Goal: Information Seeking & Learning: Find contact information

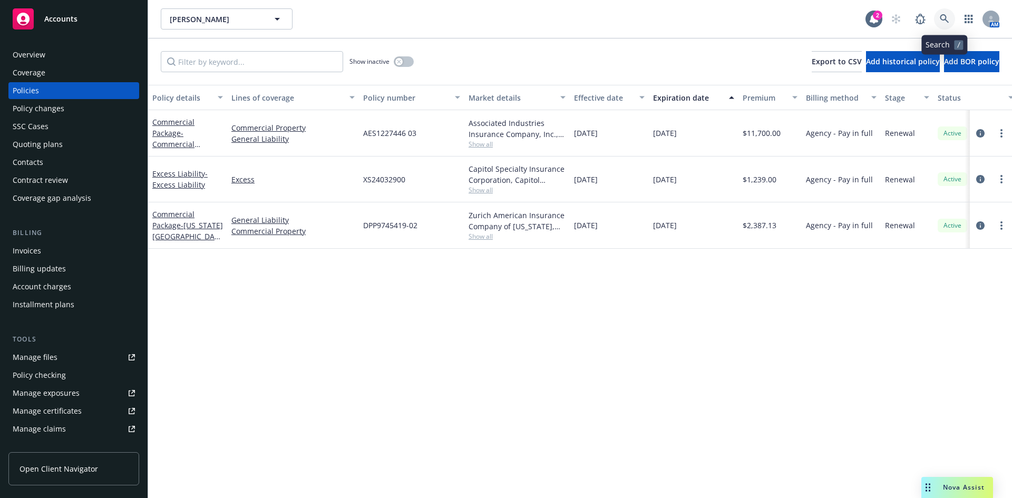
click at [940, 15] on icon at bounding box center [944, 18] width 9 height 9
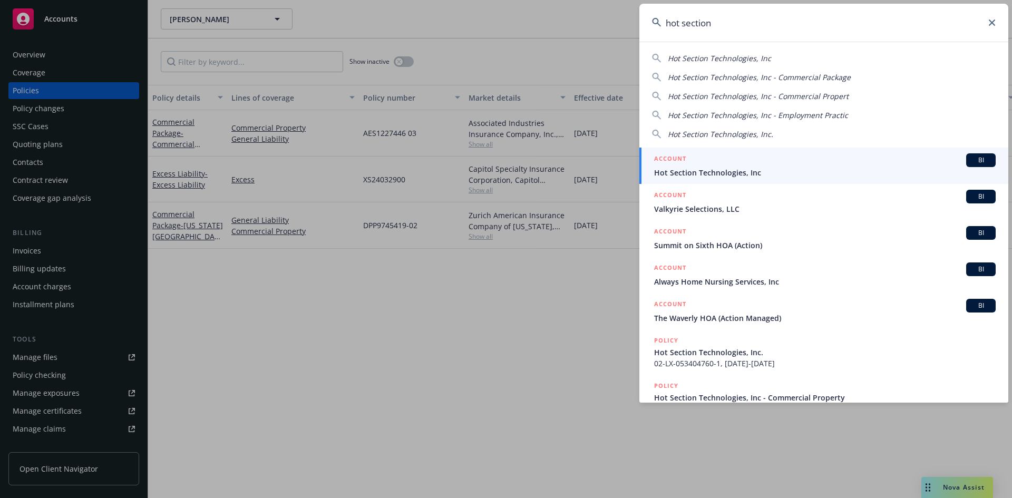
type input "hot section"
click at [676, 157] on h5 "ACCOUNT" at bounding box center [670, 159] width 32 height 13
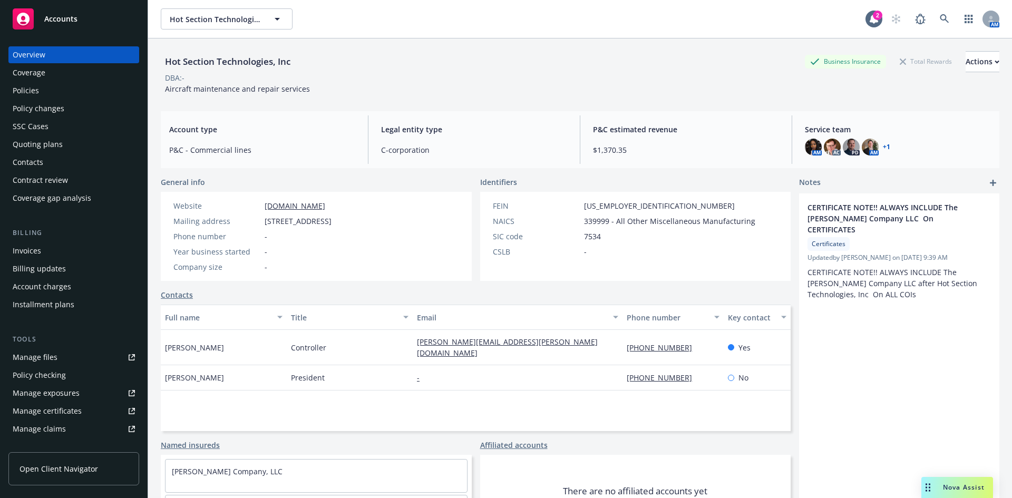
click at [72, 93] on div "Policies" at bounding box center [74, 90] width 122 height 17
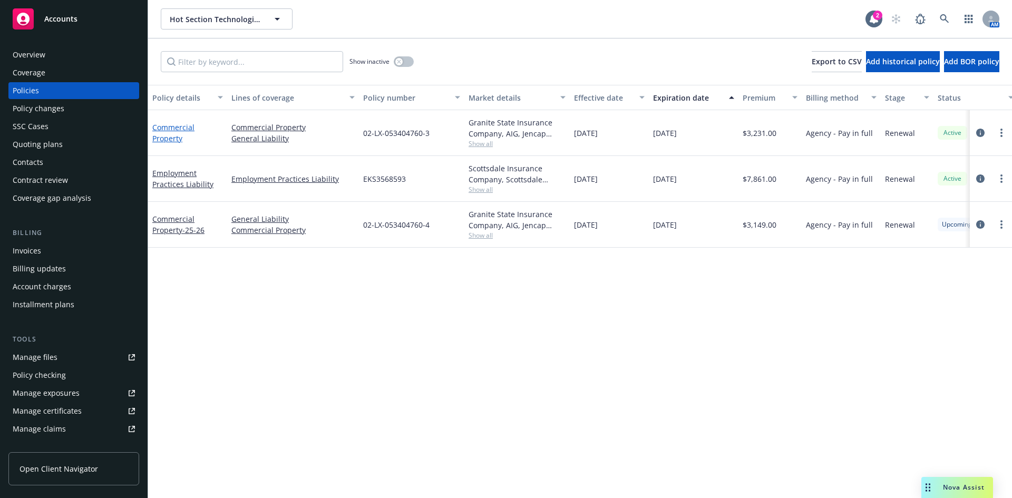
click at [176, 127] on link "Commercial Property" at bounding box center [173, 132] width 42 height 21
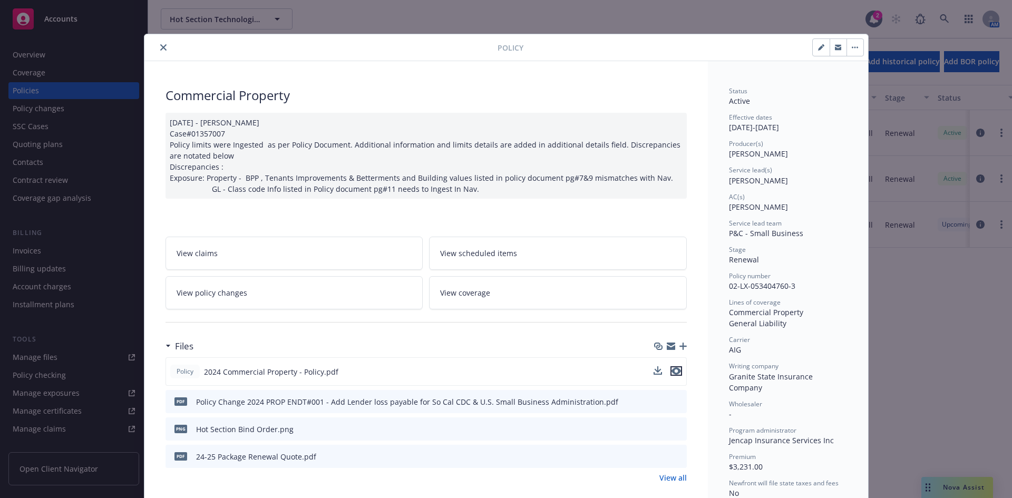
click at [672, 369] on icon "preview file" at bounding box center [676, 370] width 9 height 7
click at [157, 50] on button "close" at bounding box center [163, 47] width 13 height 13
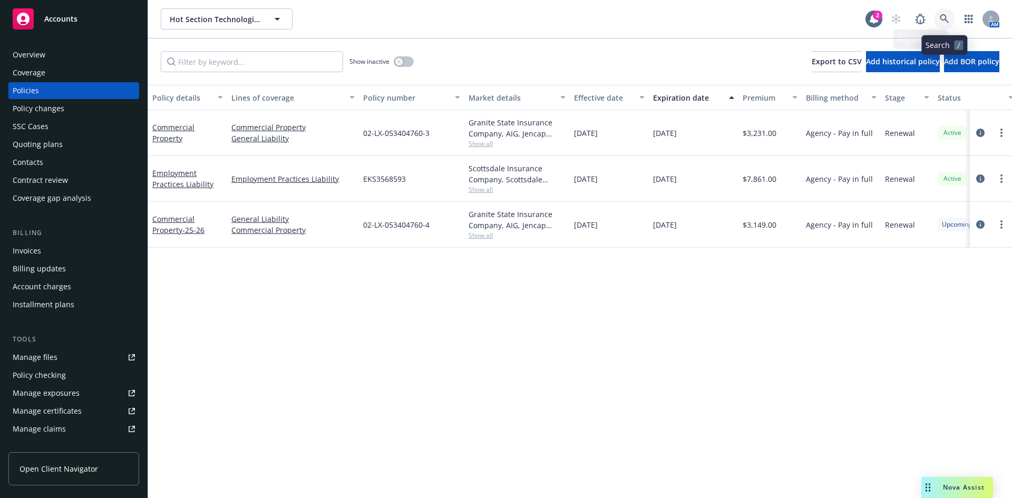
click at [951, 17] on link at bounding box center [944, 18] width 21 height 21
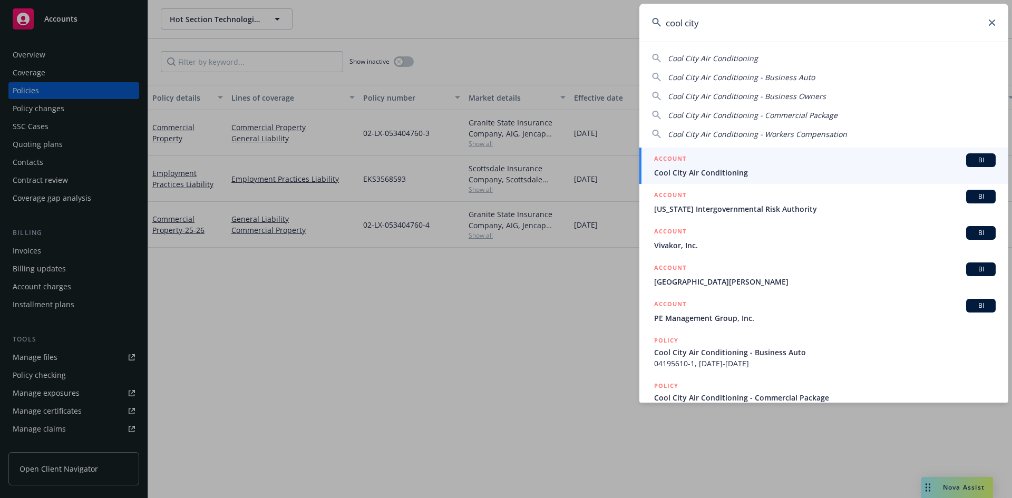
type input "cool city"
click at [665, 157] on li "ACCOUNT BI Cool City Air Conditioning" at bounding box center [823, 166] width 369 height 36
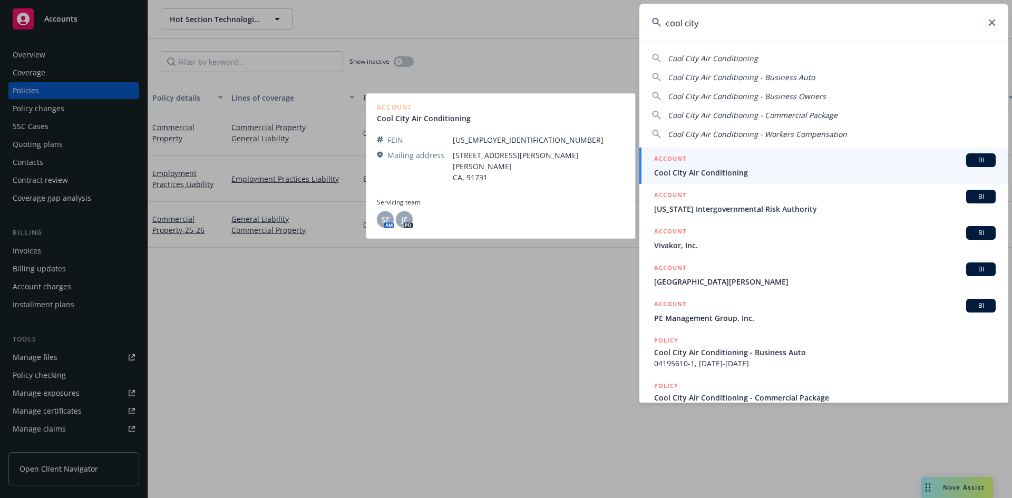
click at [665, 158] on h5 "ACCOUNT" at bounding box center [670, 159] width 32 height 13
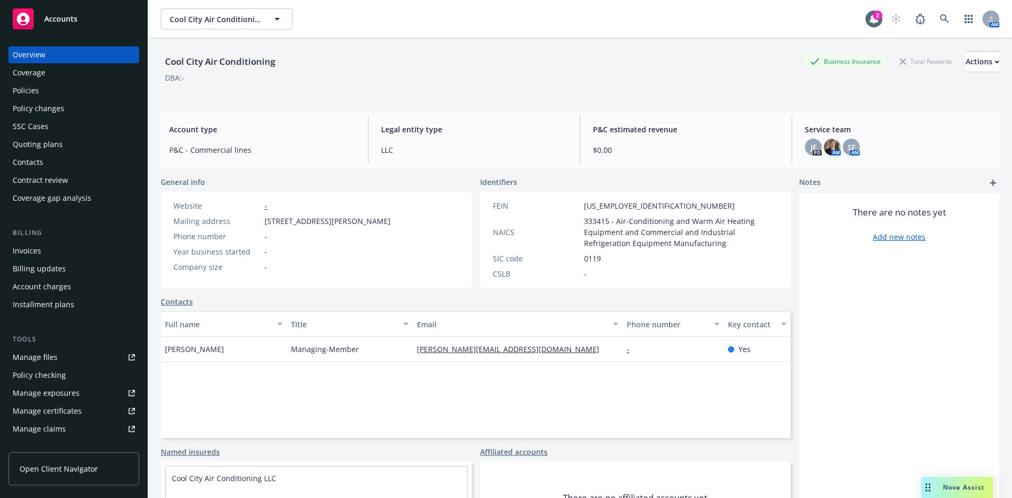
click at [61, 94] on div "Policies" at bounding box center [74, 90] width 122 height 17
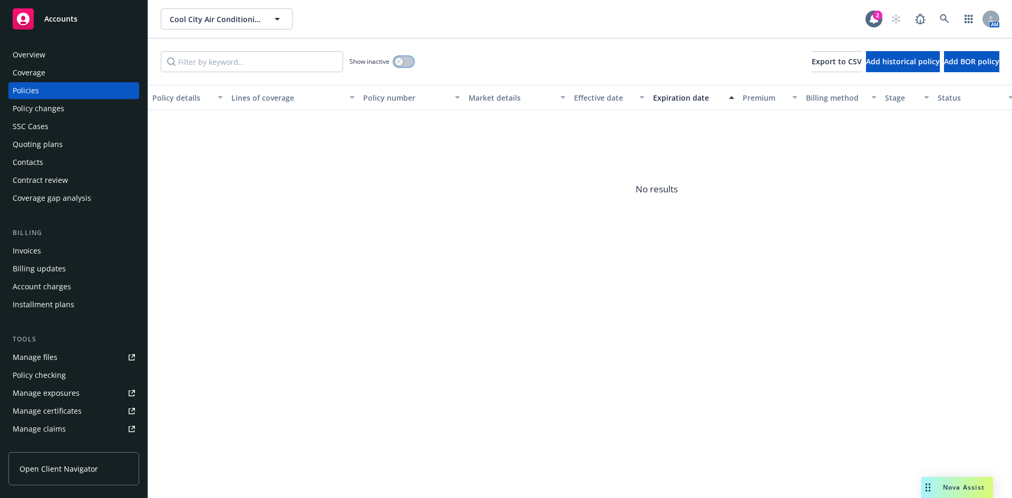
click at [399, 61] on icon "button" at bounding box center [399, 62] width 4 height 4
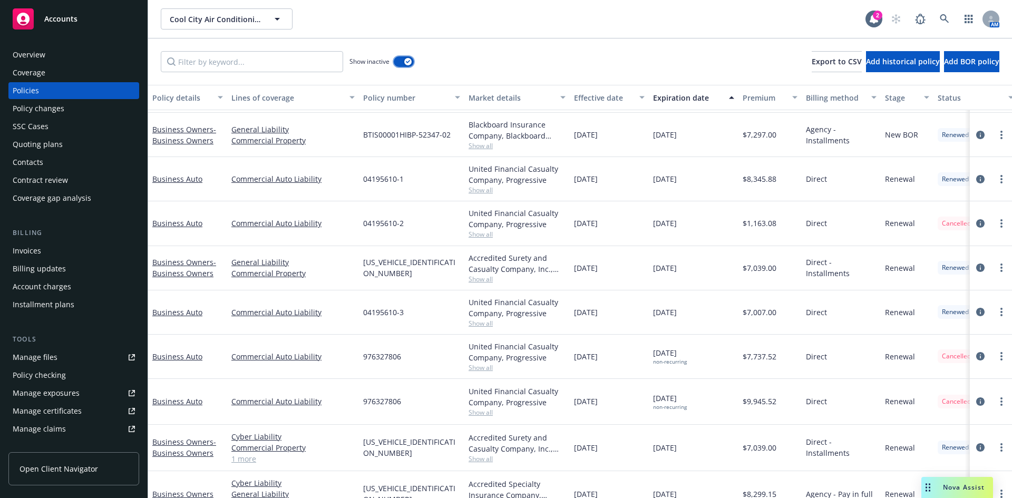
scroll to position [153, 0]
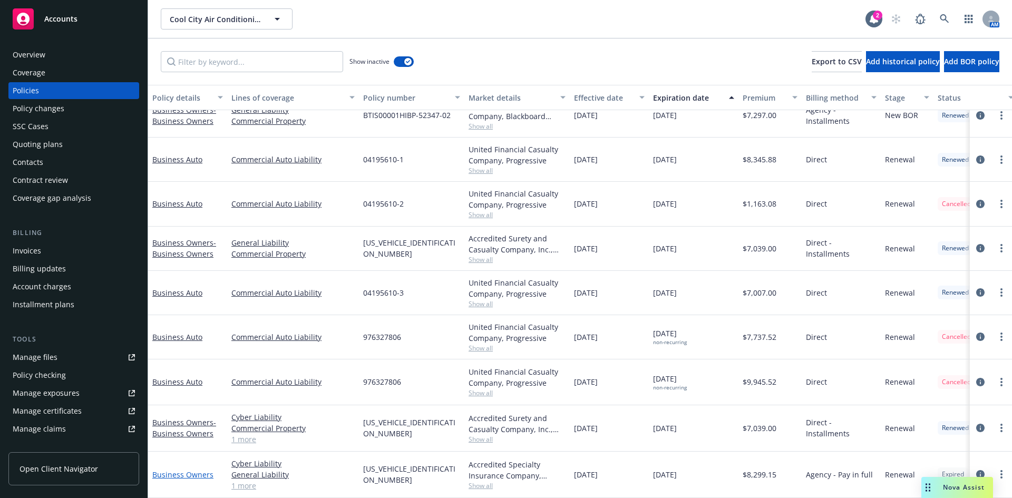
click at [185, 470] on link "Business Owners" at bounding box center [182, 475] width 61 height 10
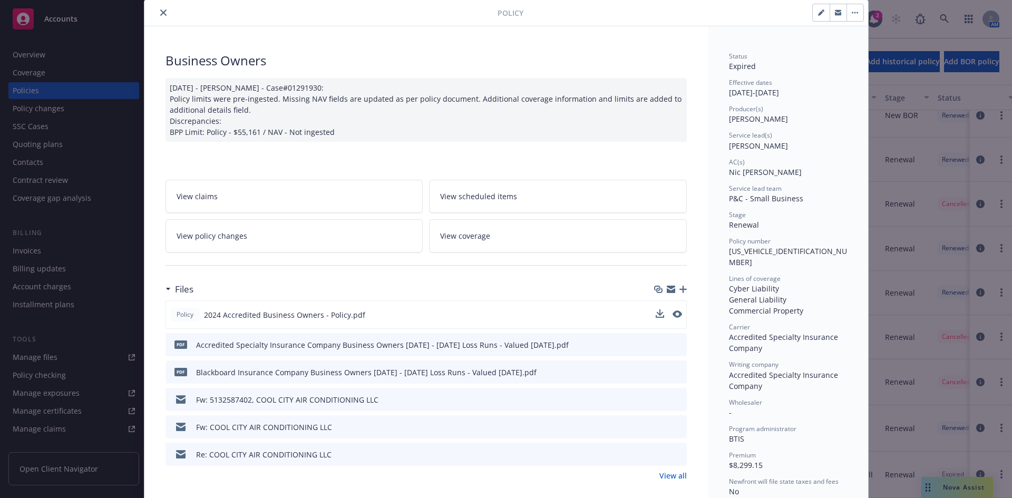
scroll to position [105, 0]
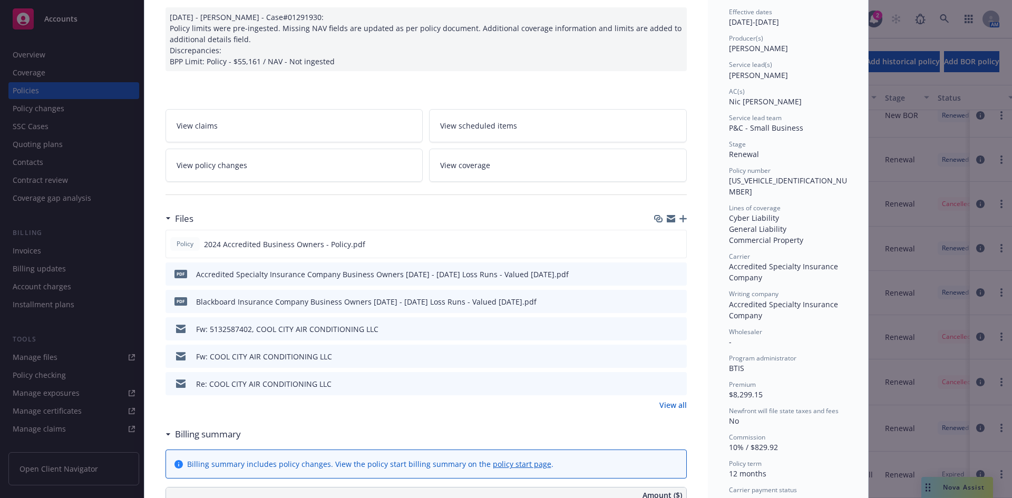
click at [673, 326] on icon "preview file" at bounding box center [676, 328] width 9 height 7
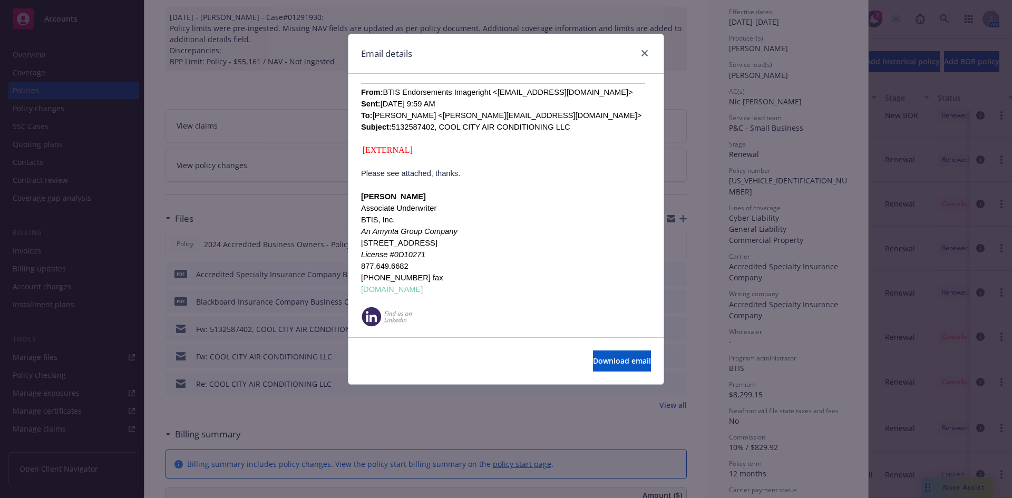
scroll to position [254, 0]
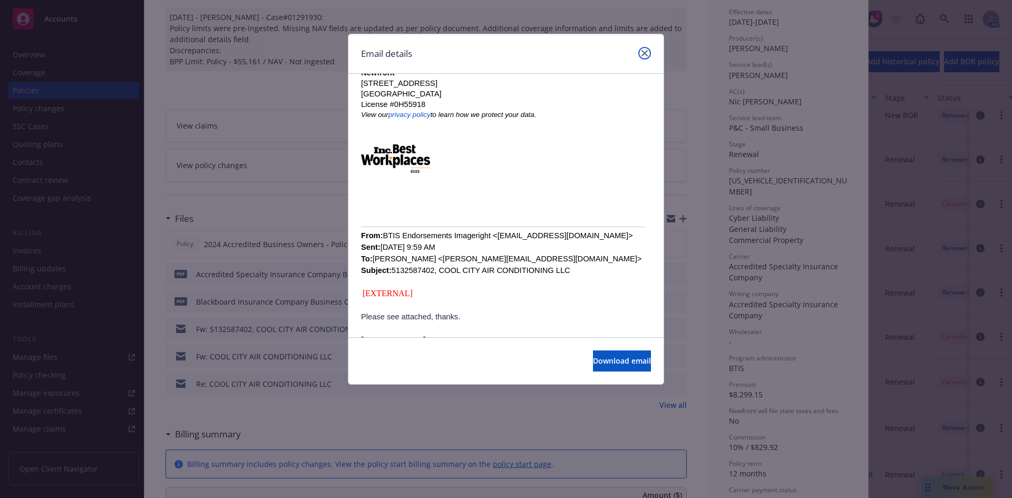
drag, startPoint x: 647, startPoint y: 52, endPoint x: 648, endPoint y: 58, distance: 6.4
click at [647, 52] on icon "close" at bounding box center [645, 53] width 6 height 6
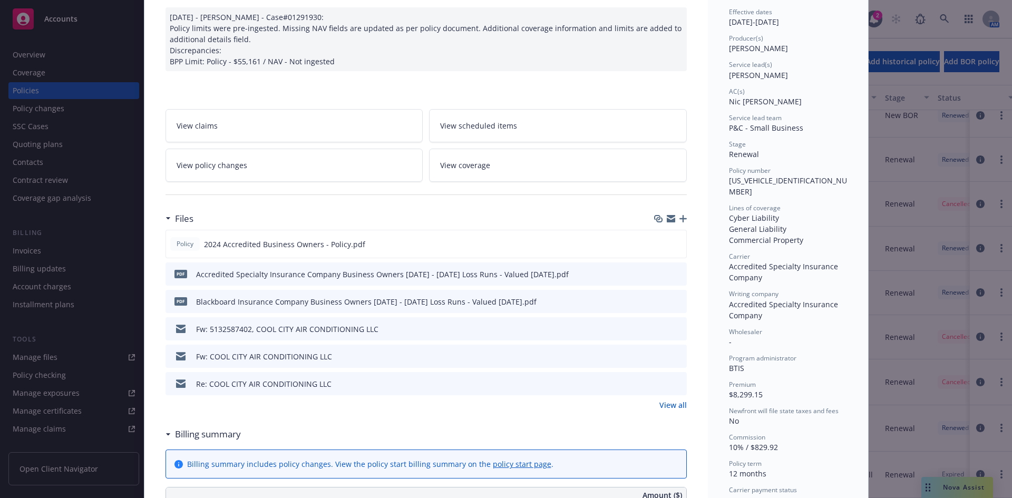
click at [674, 355] on icon "preview file" at bounding box center [676, 355] width 9 height 7
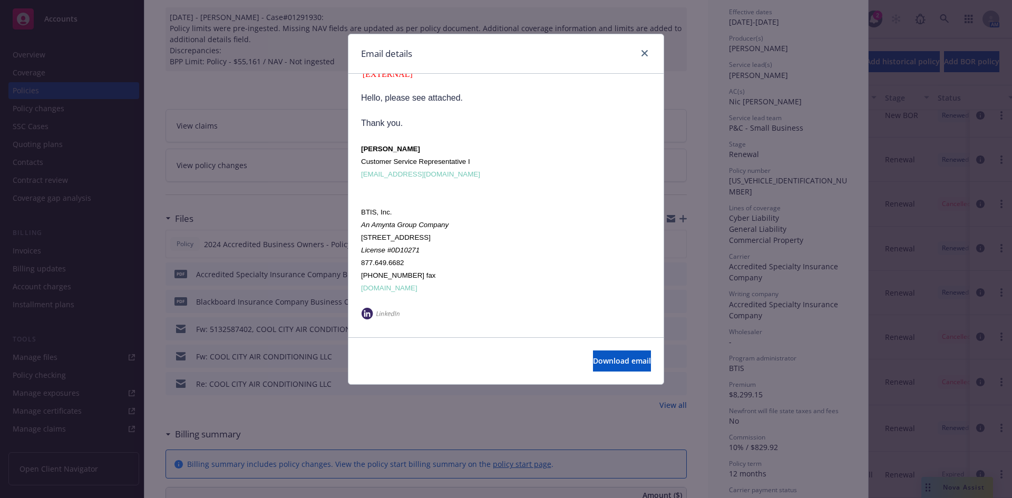
scroll to position [460, 0]
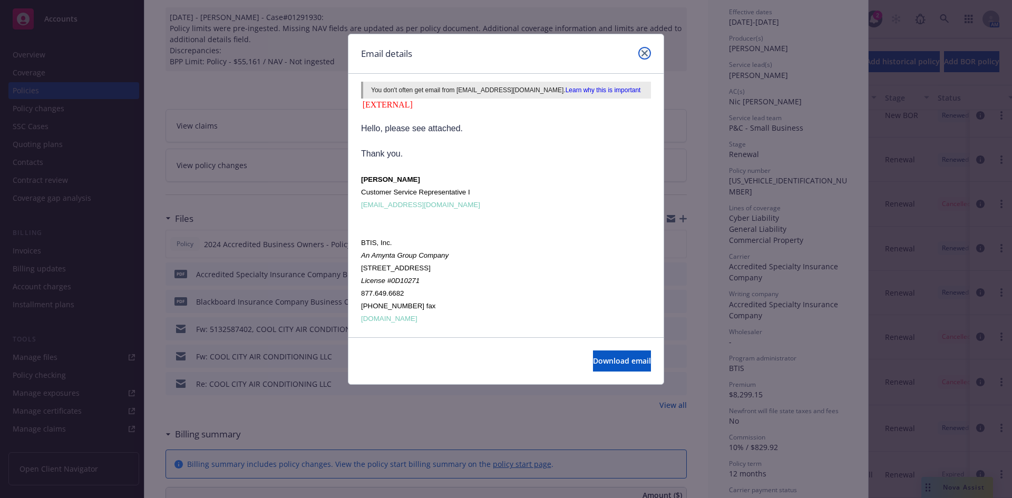
click at [643, 48] on link "close" at bounding box center [644, 53] width 13 height 13
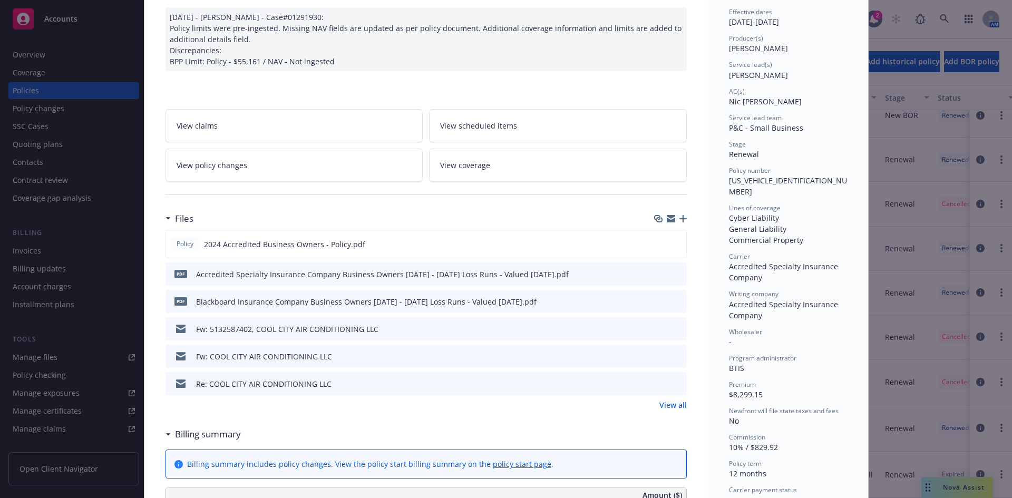
click at [676, 384] on icon "preview file" at bounding box center [676, 383] width 9 height 7
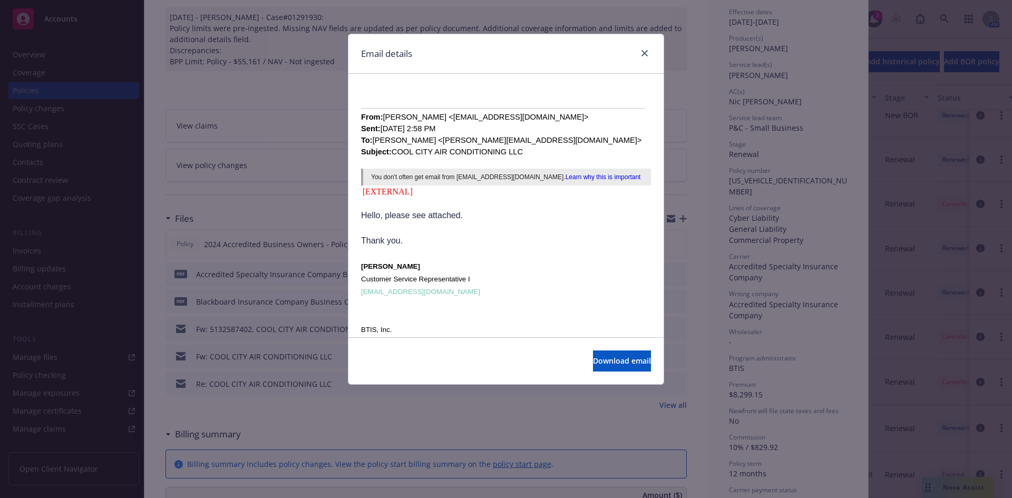
scroll to position [392, 0]
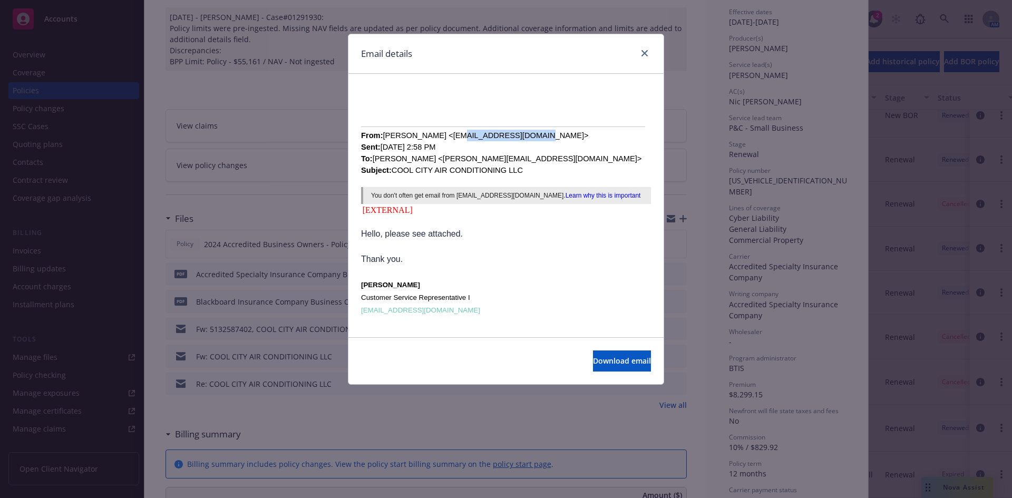
drag, startPoint x: 501, startPoint y: 149, endPoint x: 437, endPoint y: 147, distance: 64.3
click at [435, 147] on font "From: [PERSON_NAME] <[EMAIL_ADDRESS][DOMAIN_NAME]> Sent: [DATE] 2:58 PM To: [PE…" at bounding box center [501, 152] width 280 height 43
copy font "[EMAIL_ADDRESS][DOMAIN_NAME]"
click at [646, 50] on icon "close" at bounding box center [645, 53] width 6 height 6
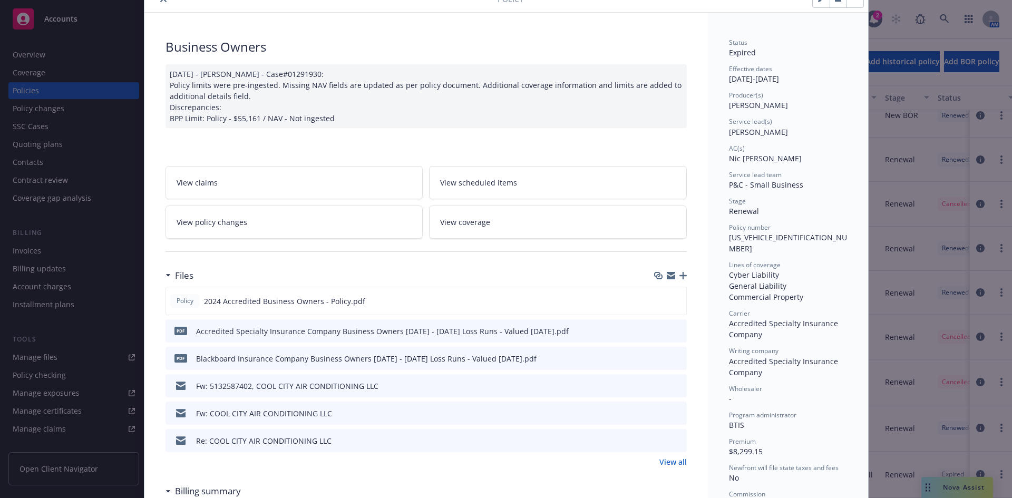
scroll to position [0, 0]
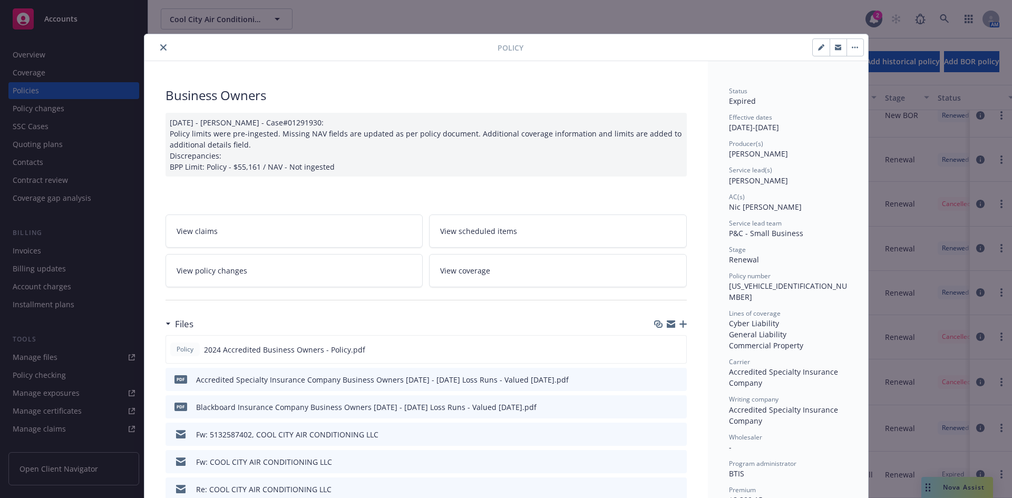
click at [162, 46] on icon "close" at bounding box center [163, 47] width 6 height 6
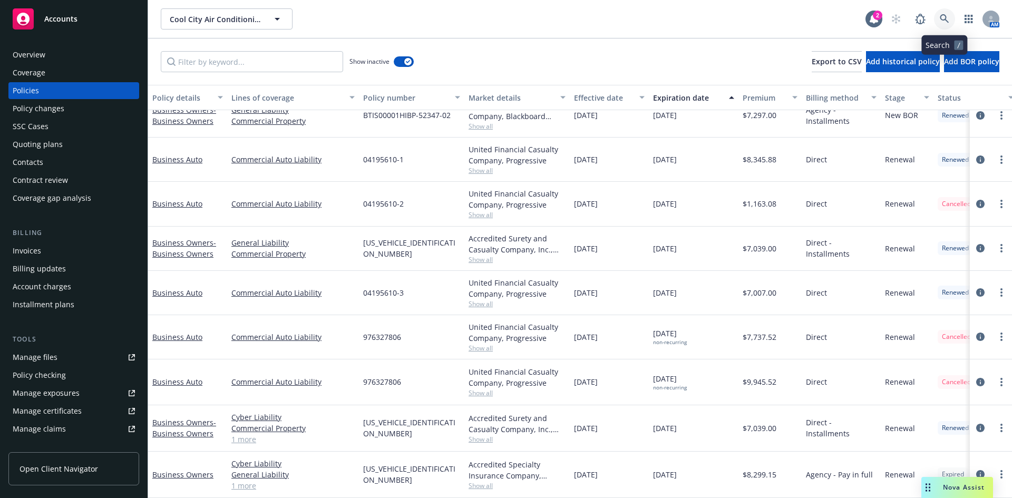
click at [942, 19] on icon at bounding box center [944, 18] width 9 height 9
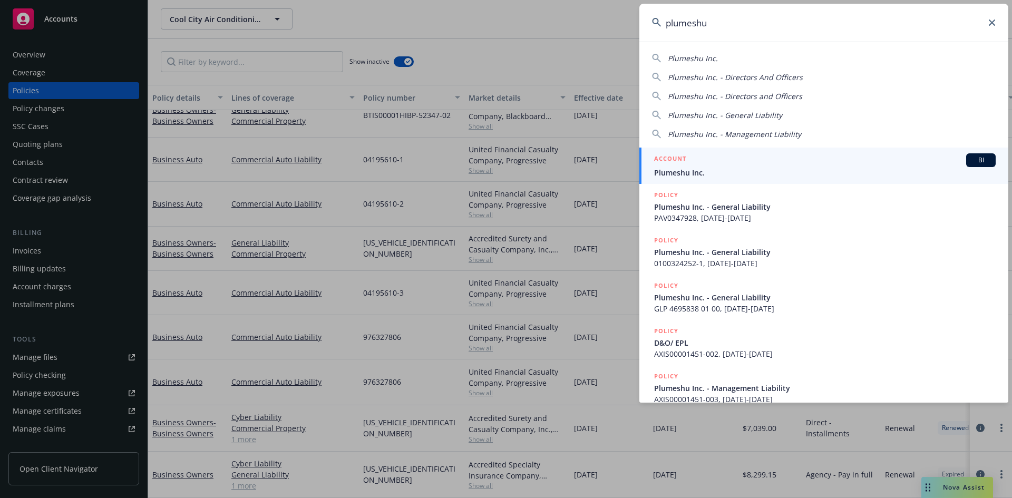
type input "plumeshu"
click at [675, 157] on h5 "ACCOUNT" at bounding box center [670, 159] width 32 height 13
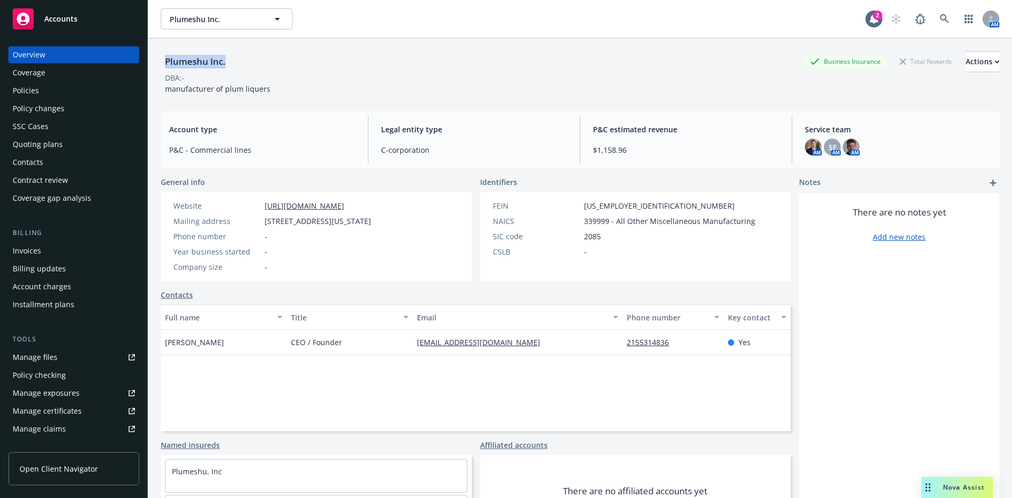
drag, startPoint x: 195, startPoint y: 61, endPoint x: 159, endPoint y: 62, distance: 35.9
click at [159, 62] on div "Plumeshu Inc. Business Insurance Total Rewards Actions DBA: - manufacturer of p…" at bounding box center [580, 287] width 864 height 498
copy div "Plumeshu Inc."
click at [55, 94] on div "Policies" at bounding box center [74, 90] width 122 height 17
